Goal: Task Accomplishment & Management: Use online tool/utility

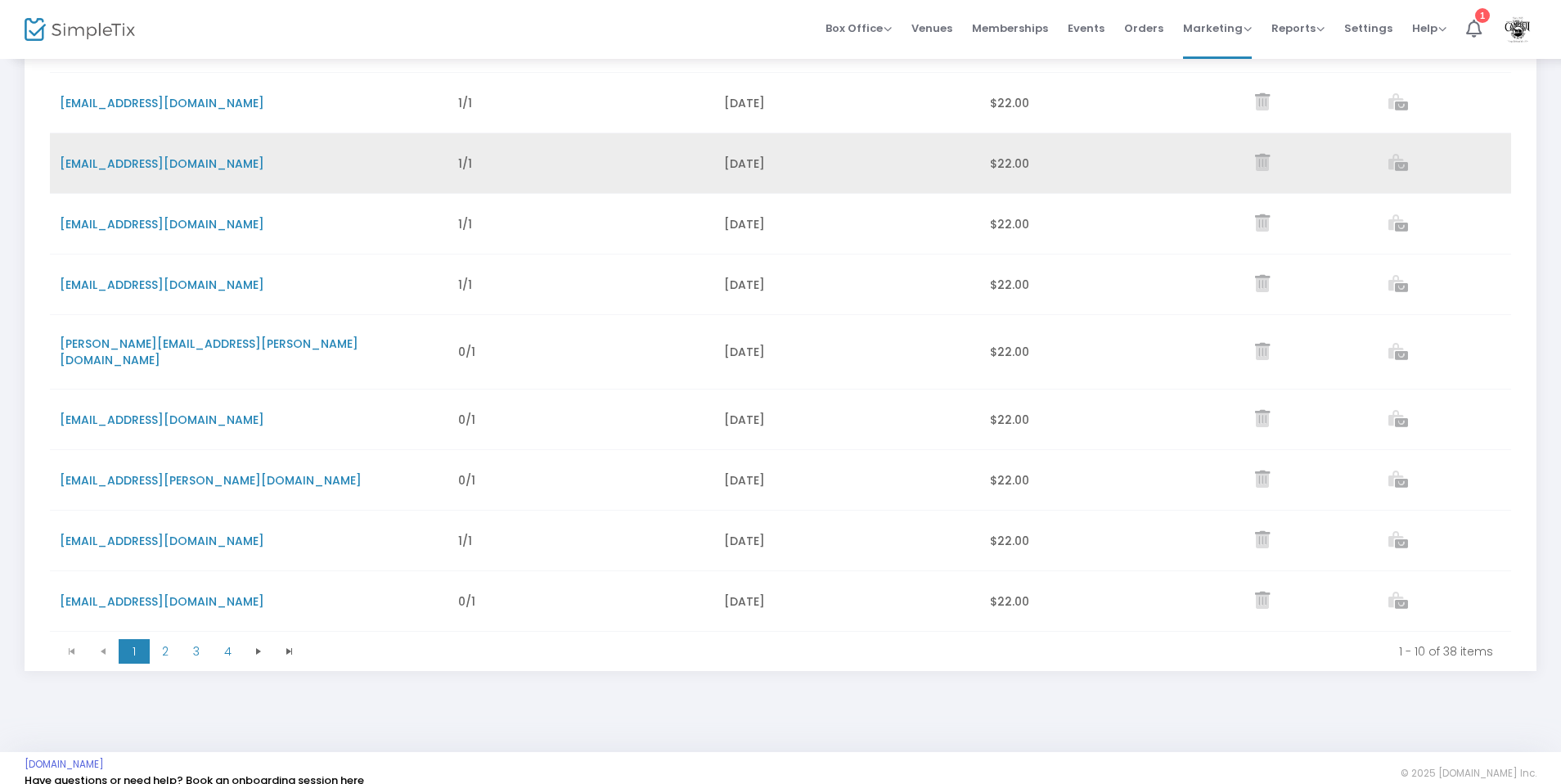
scroll to position [277, 0]
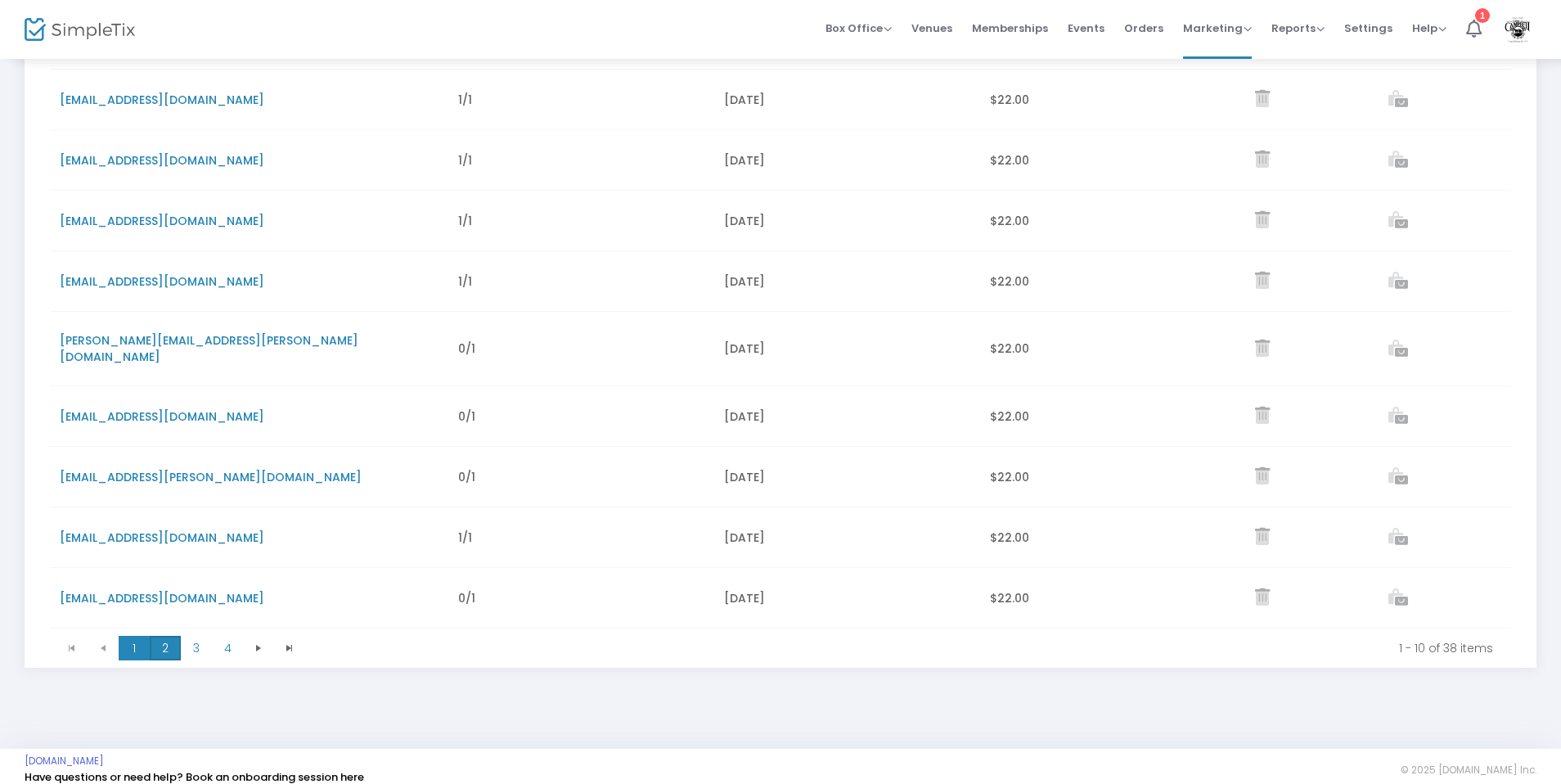
click at [164, 637] on span "2" at bounding box center [165, 648] width 31 height 25
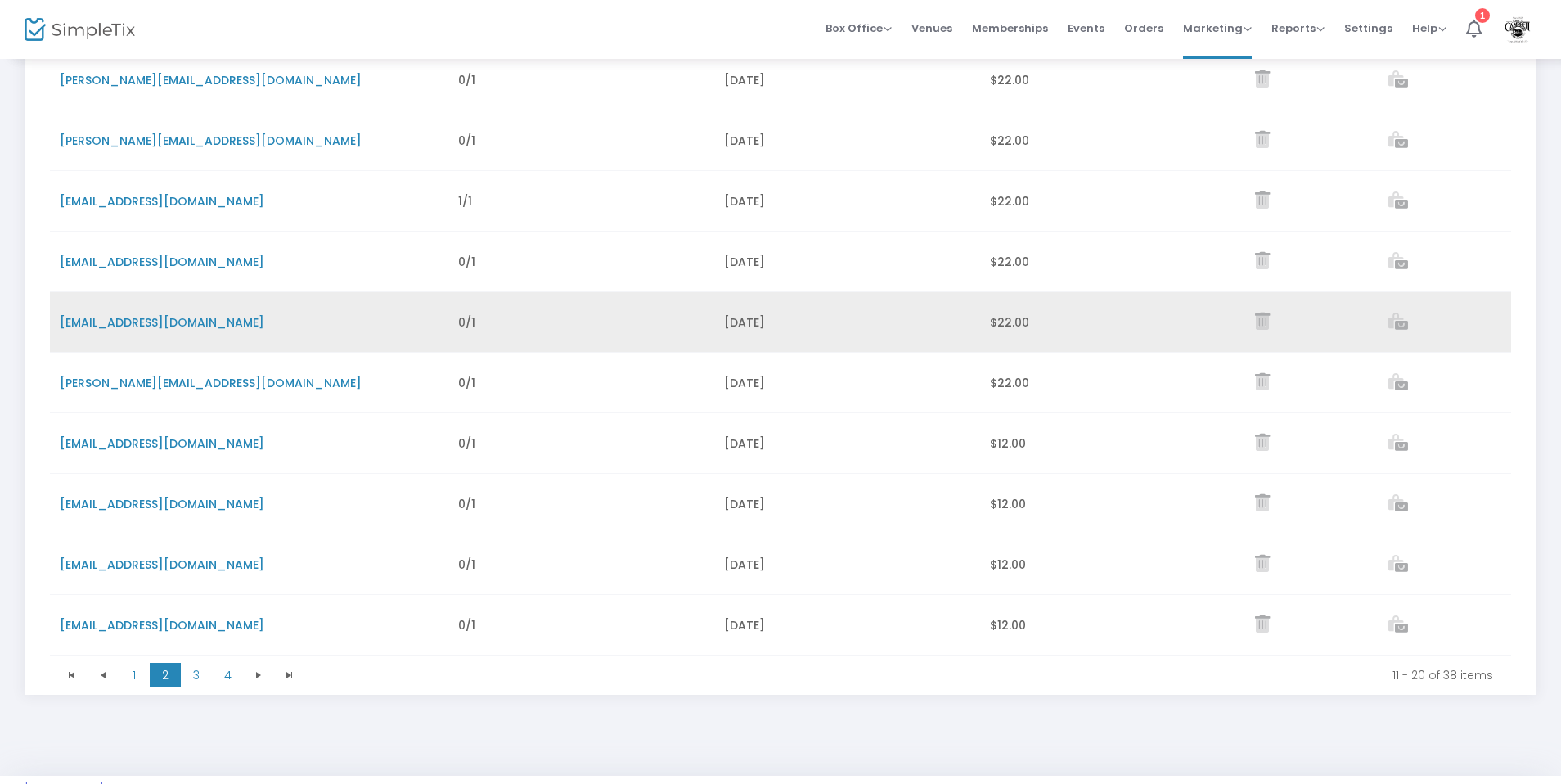
scroll to position [247, 0]
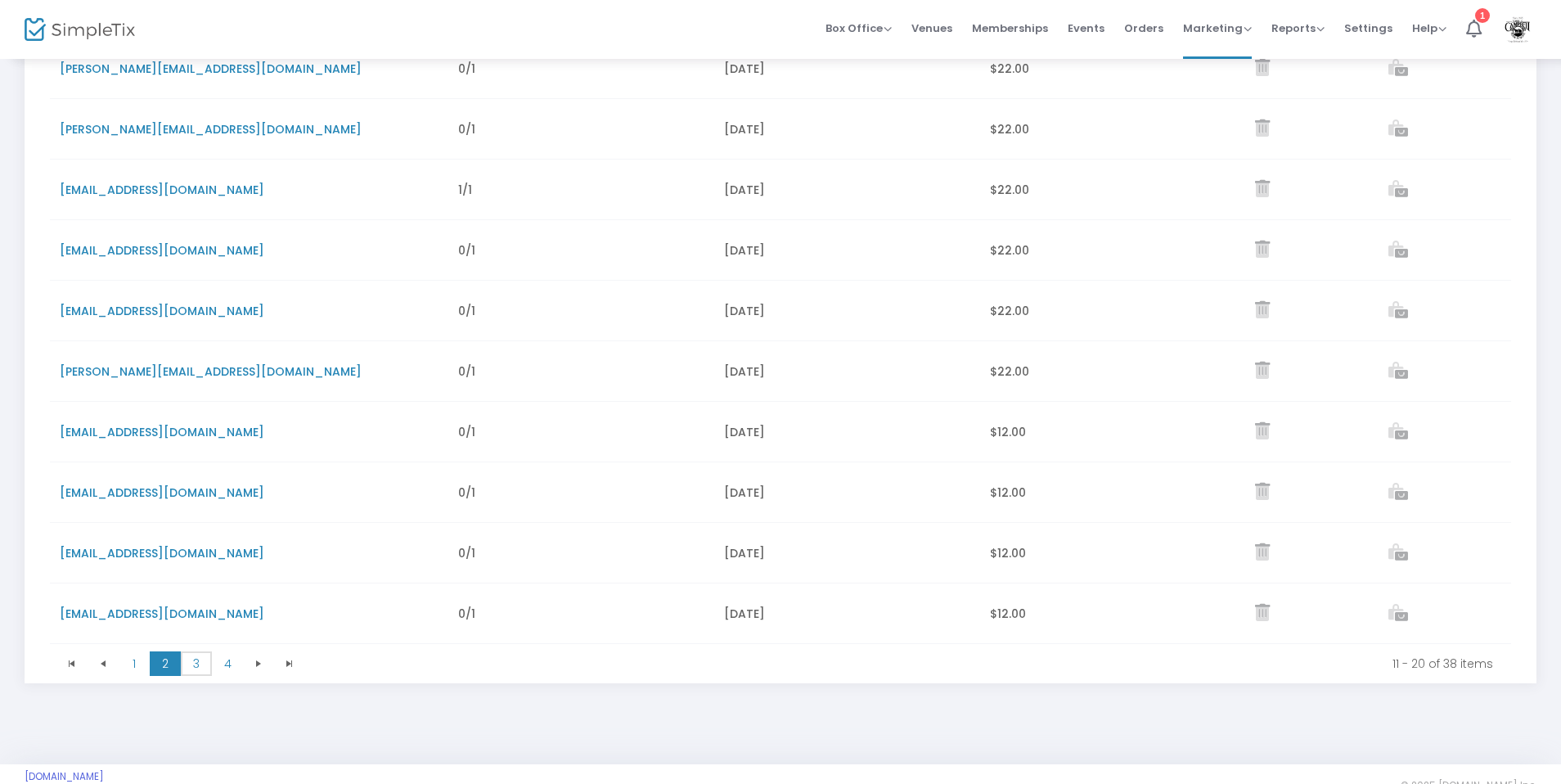
click at [200, 671] on span "3" at bounding box center [196, 663] width 31 height 25
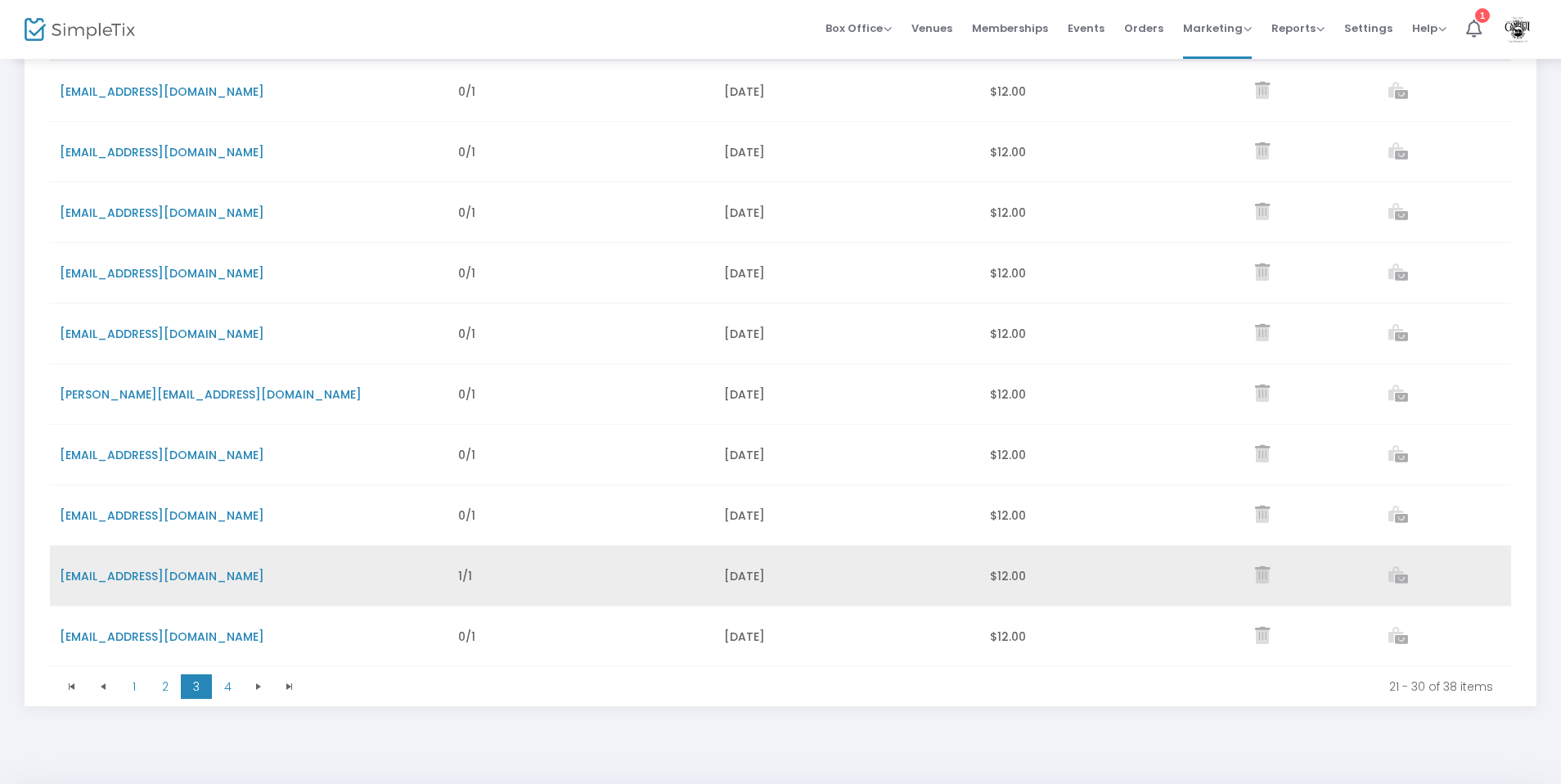
scroll to position [227, 0]
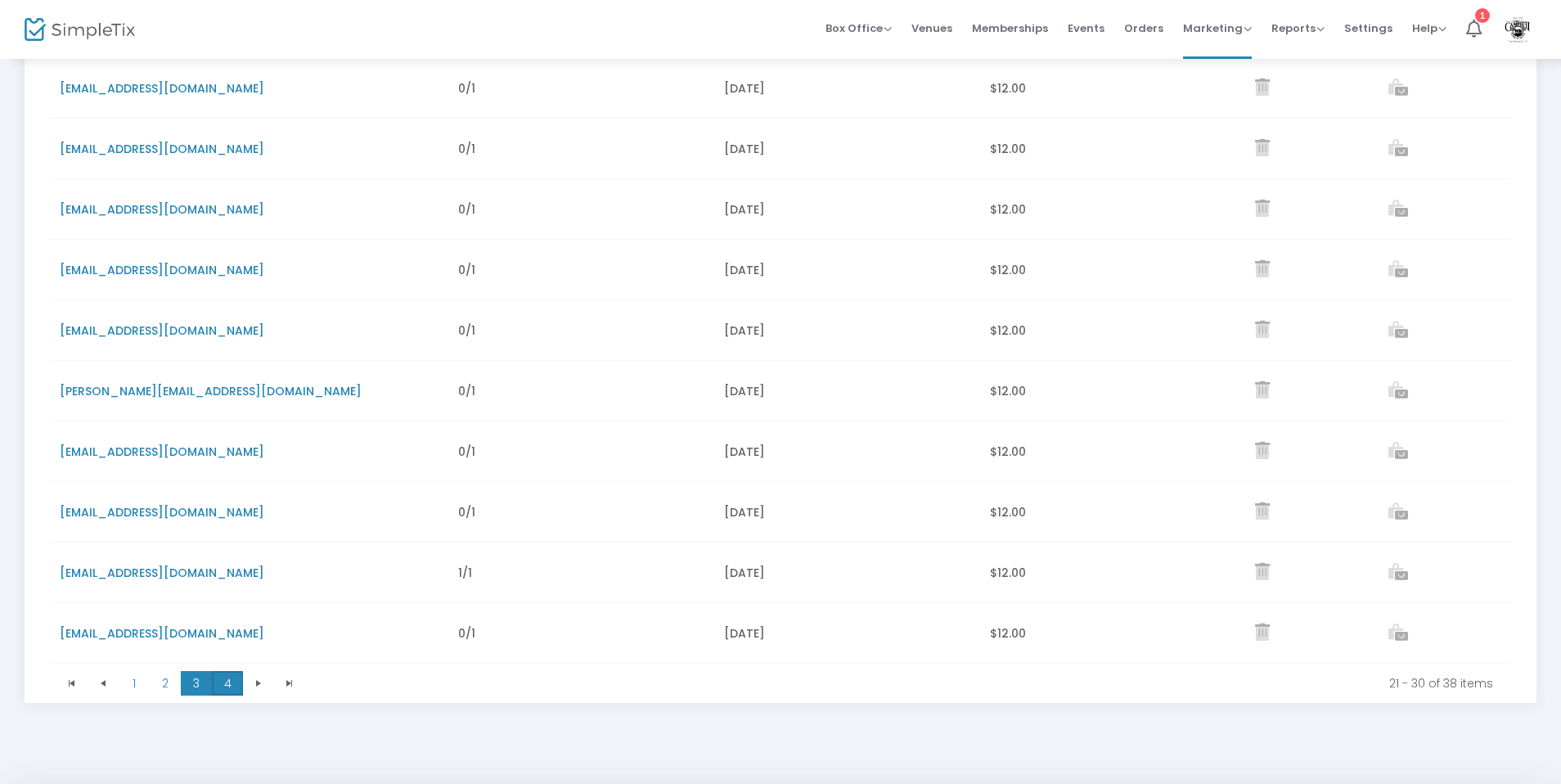
click at [222, 683] on span "4" at bounding box center [227, 684] width 31 height 25
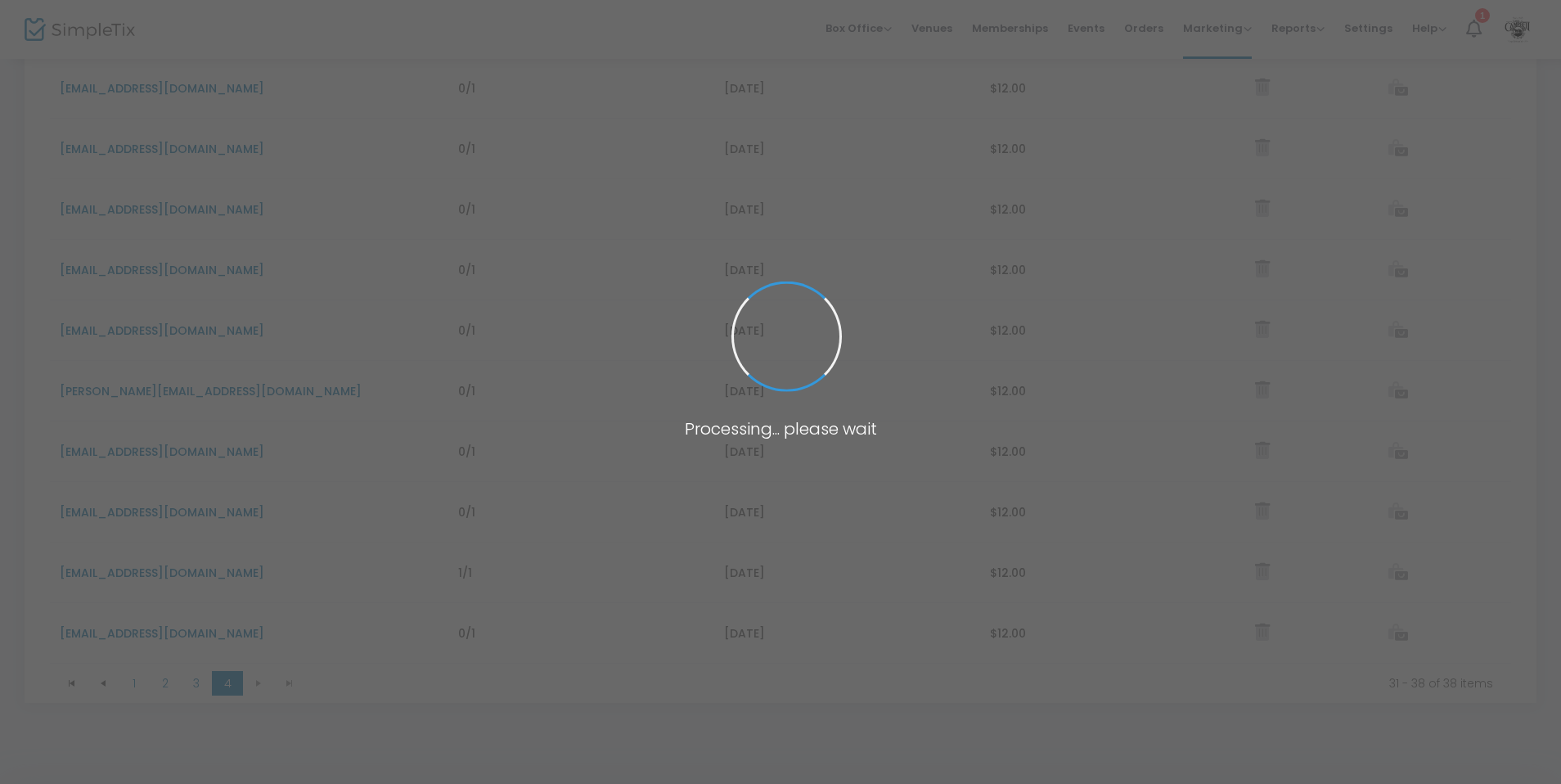
scroll to position [155, 0]
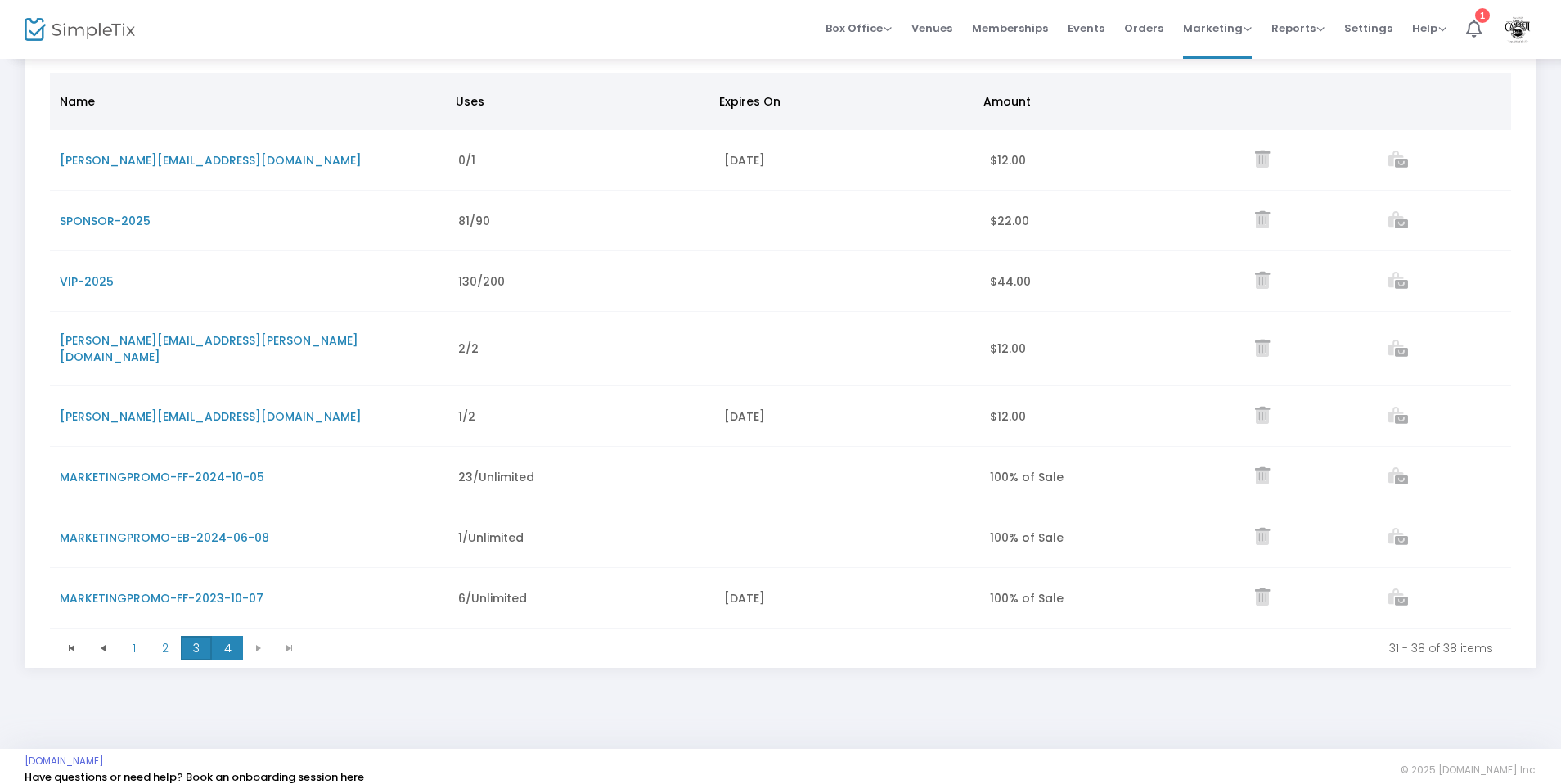
click at [201, 636] on span "3" at bounding box center [196, 648] width 31 height 25
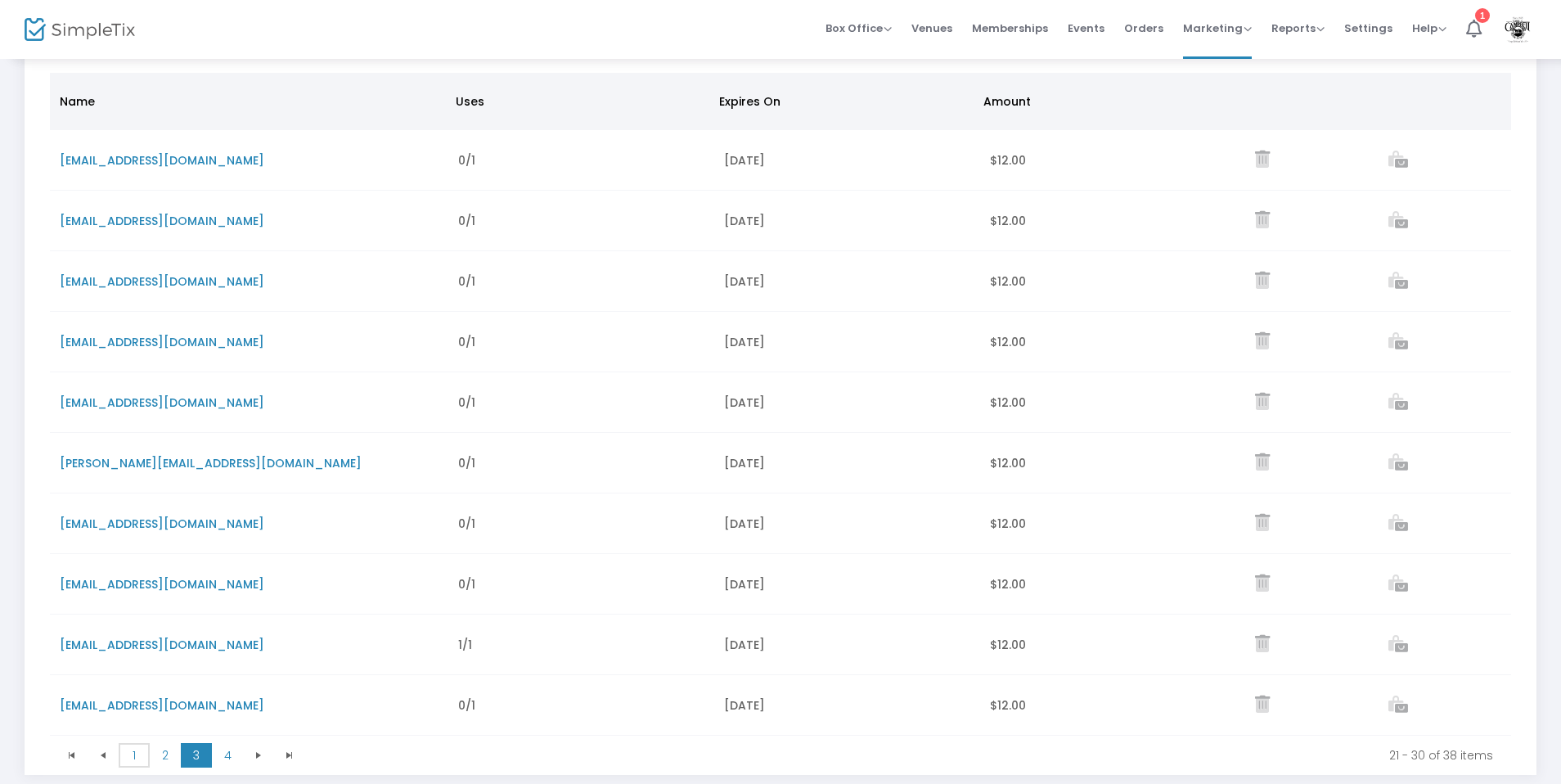
click at [131, 754] on span "1" at bounding box center [134, 755] width 31 height 25
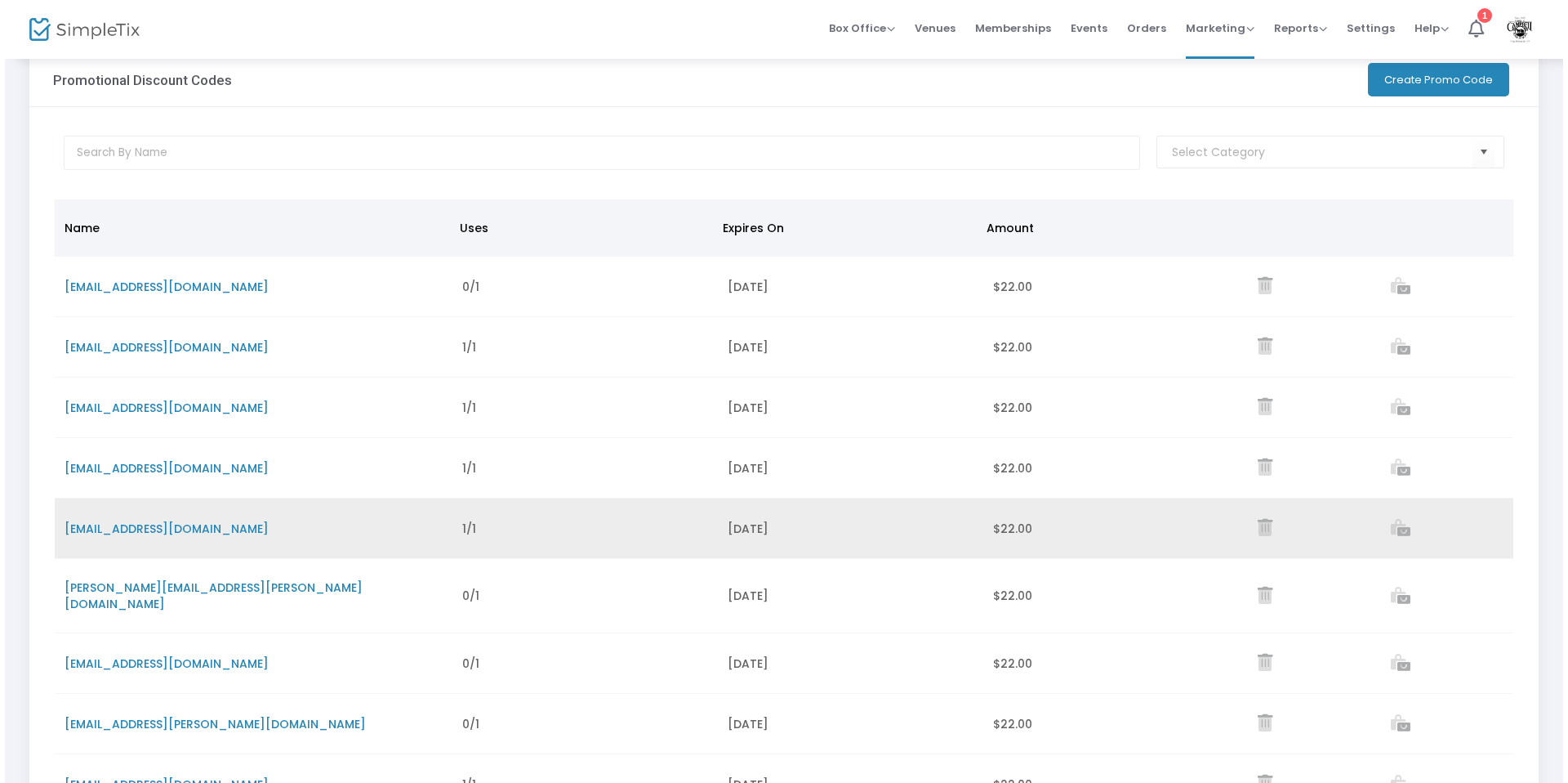
scroll to position [0, 0]
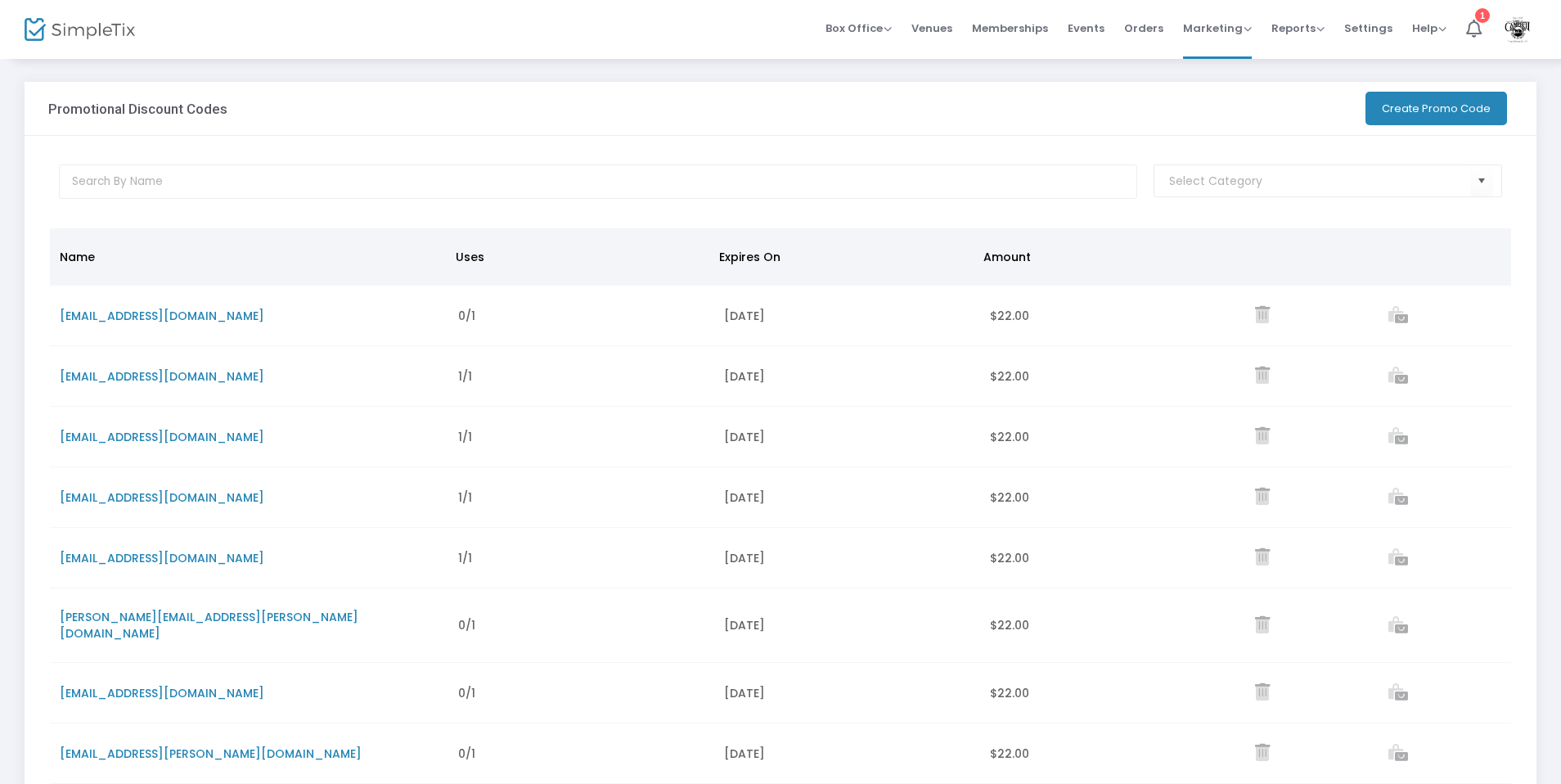
click at [1423, 111] on button "Create Promo Code" at bounding box center [1436, 108] width 142 height 33
click at [65, 26] on img at bounding box center [79, 29] width 110 height 24
